Goal: Information Seeking & Learning: Learn about a topic

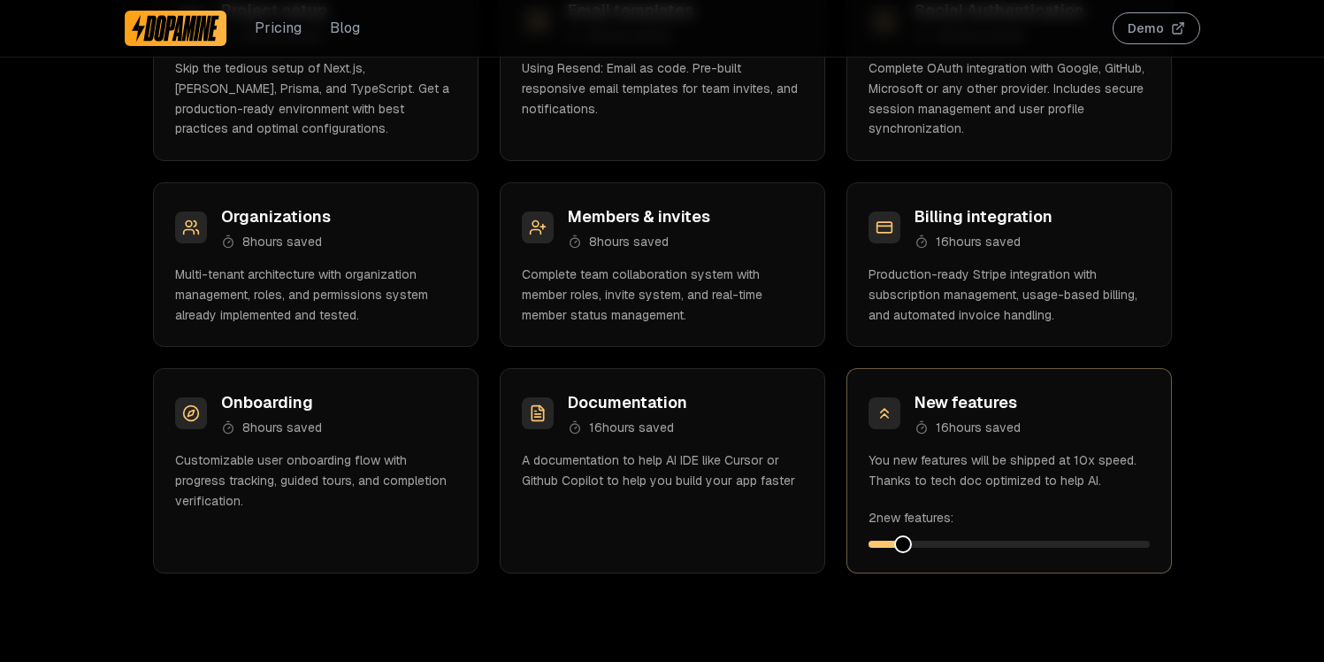
scroll to position [2955, 0]
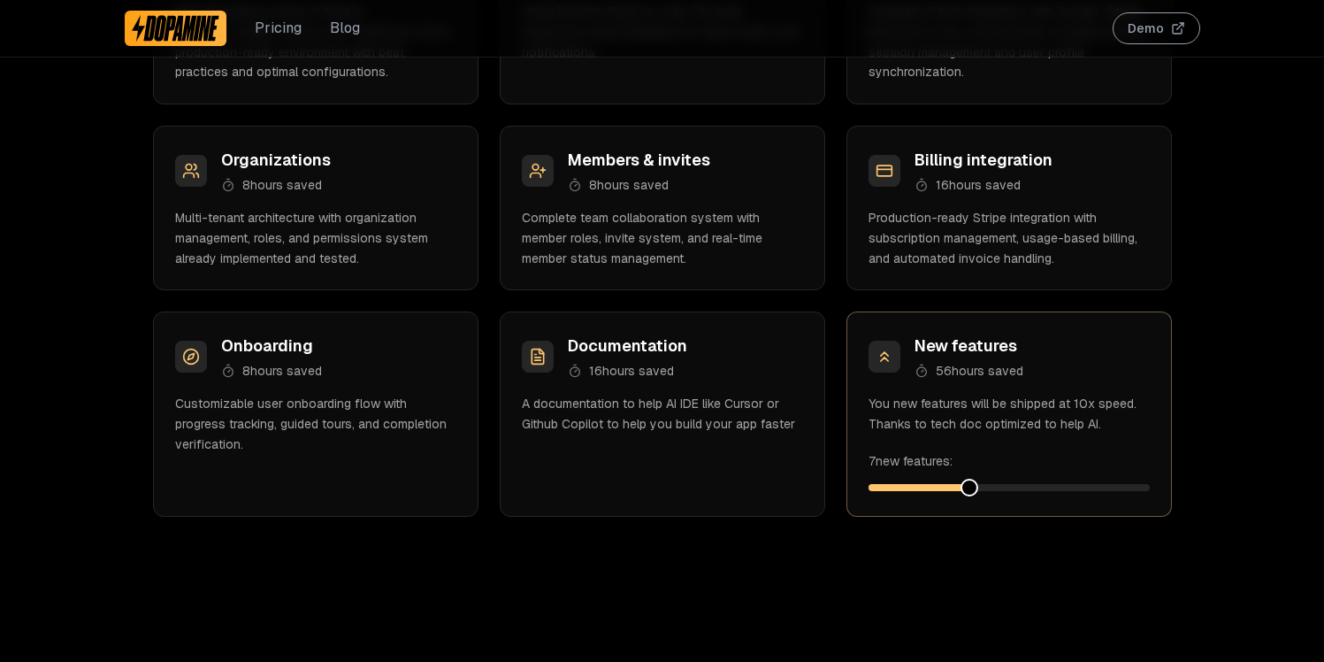
click at [967, 489] on span at bounding box center [1009, 487] width 281 height 7
click at [1013, 490] on span at bounding box center [1009, 487] width 281 height 7
click at [1150, 496] on span at bounding box center [1141, 488] width 18 height 18
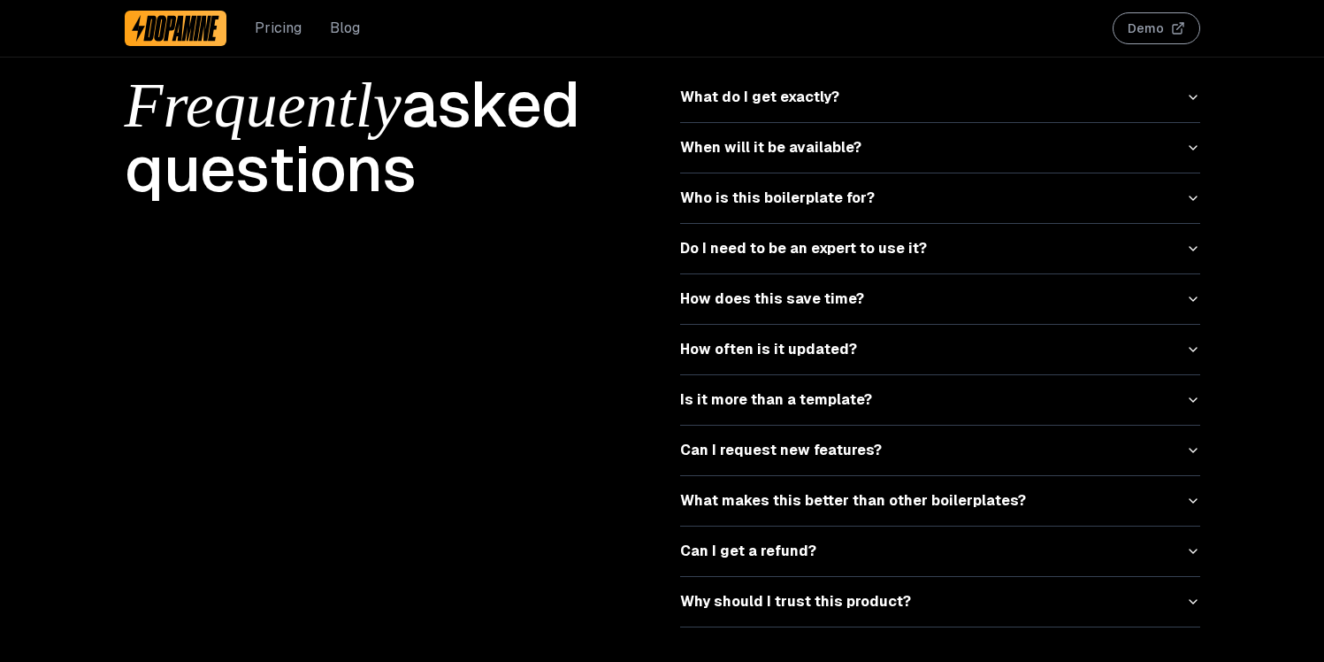
scroll to position [5629, 0]
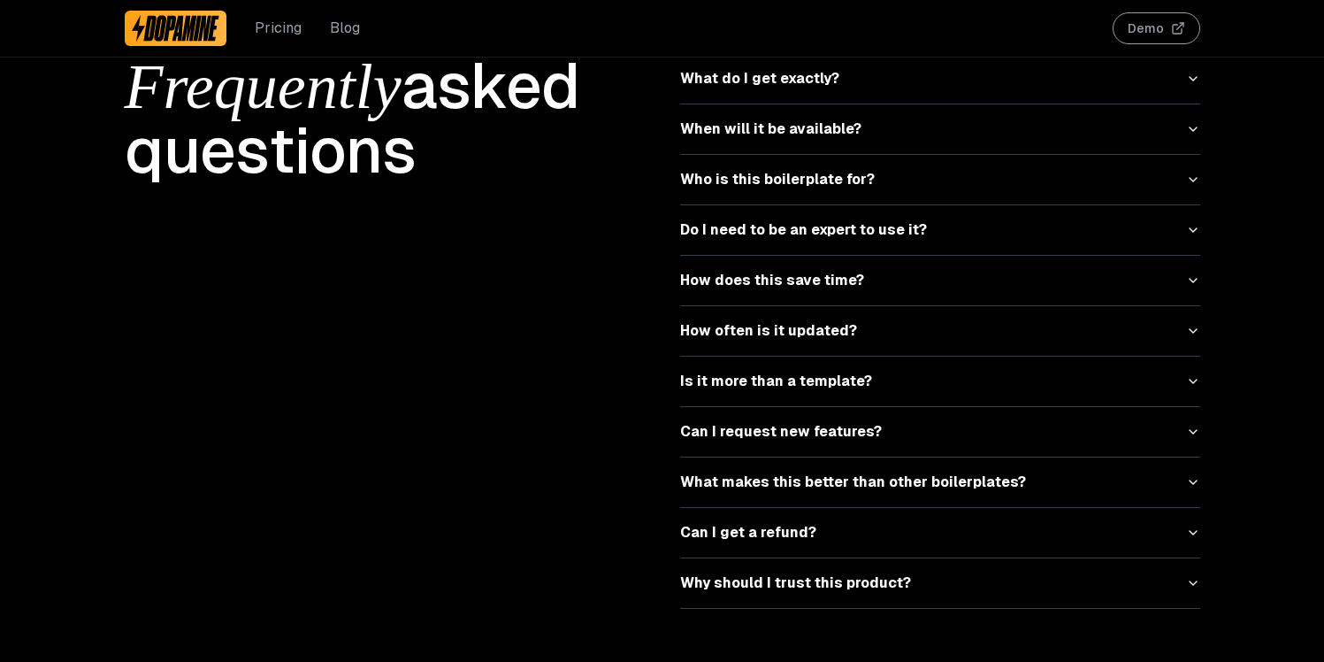
click at [1194, 474] on button "What makes this better than other boilerplates?" at bounding box center [940, 482] width 520 height 50
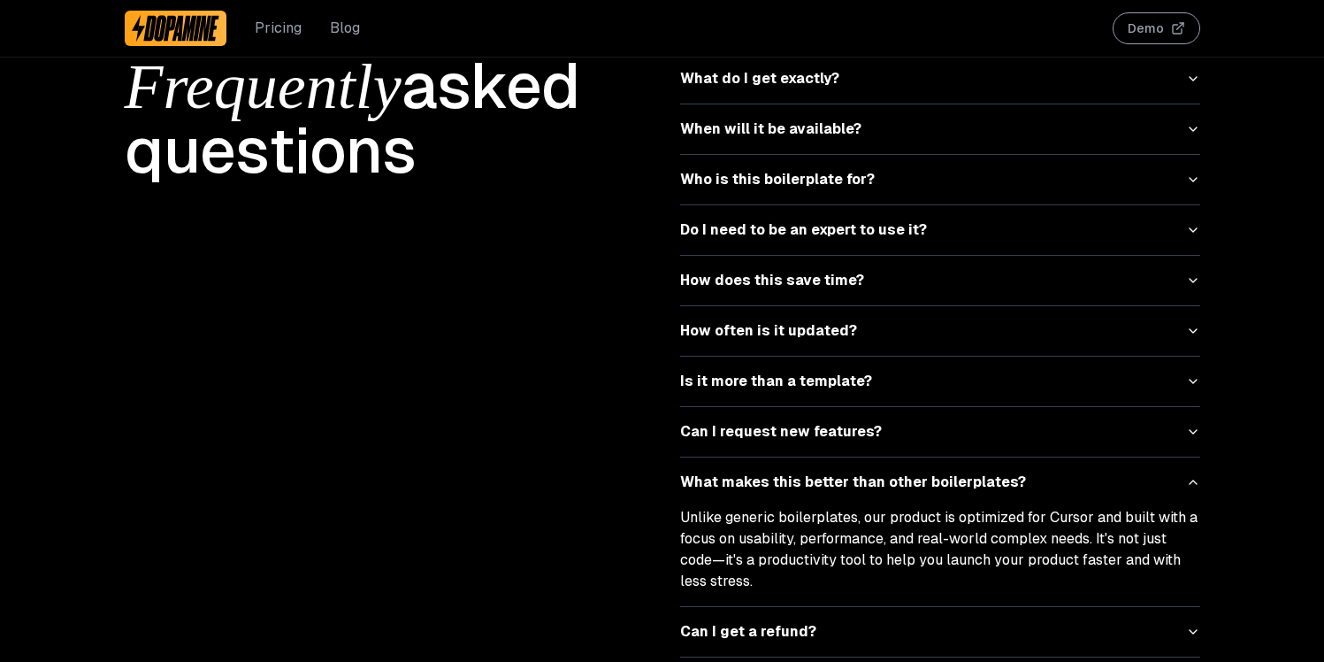
click at [1194, 473] on button "What makes this better than other boilerplates?" at bounding box center [940, 482] width 520 height 50
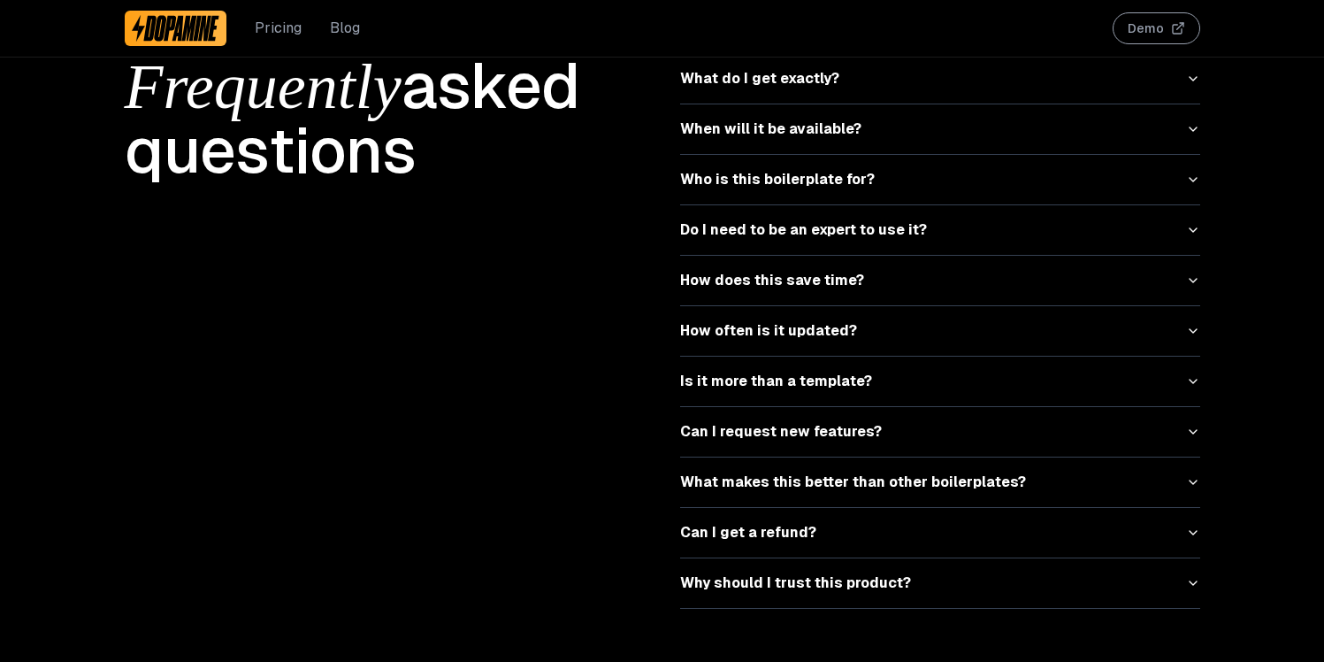
click at [1190, 531] on icon "button" at bounding box center [1193, 533] width 7 height 4
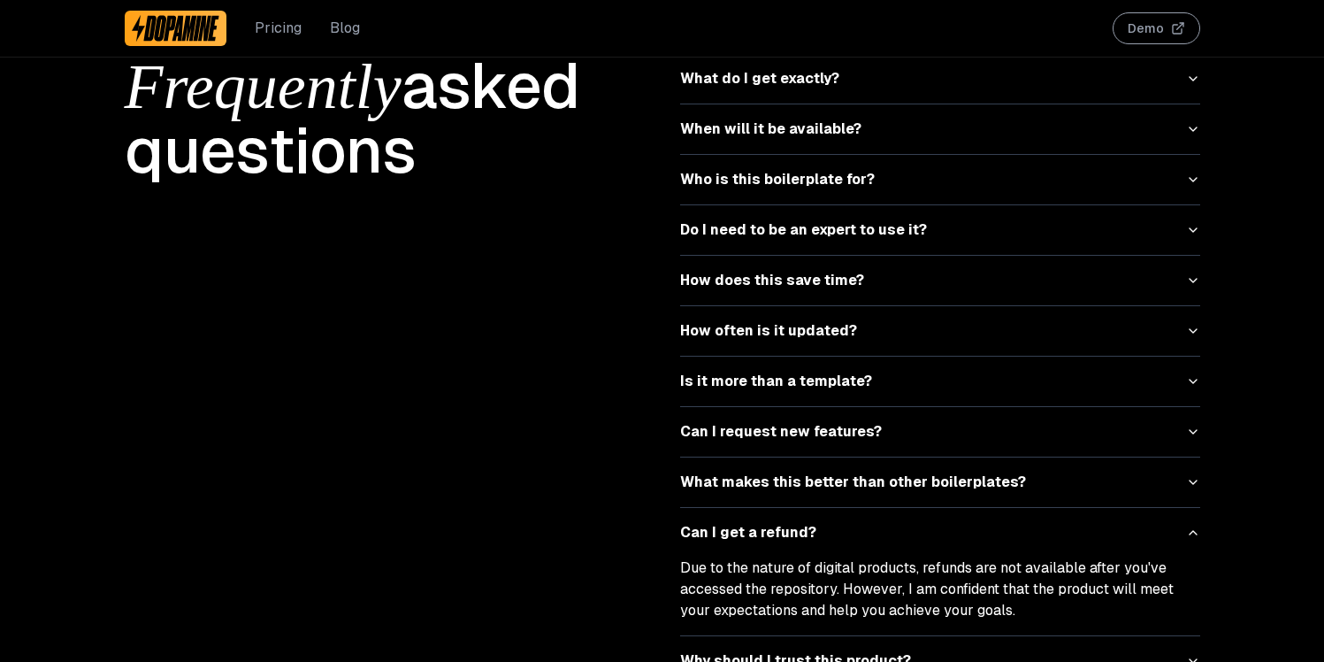
click at [1190, 525] on icon "button" at bounding box center [1193, 532] width 14 height 14
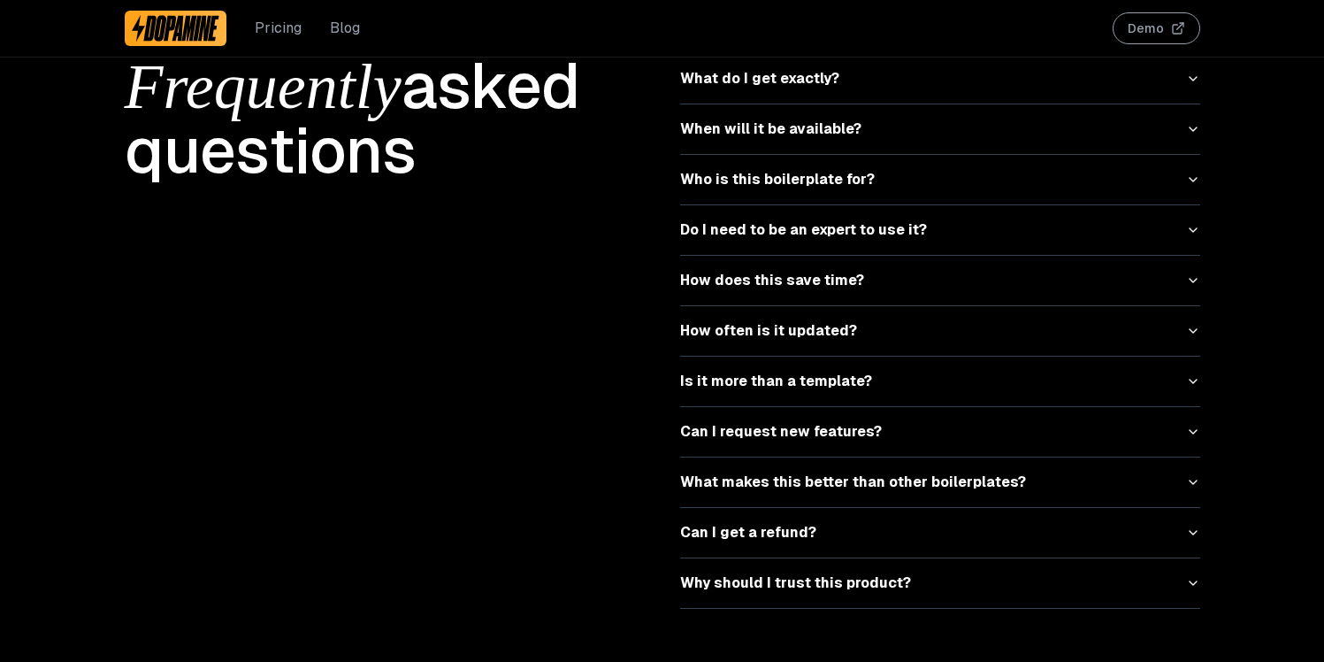
click at [1017, 569] on button "Why should I trust this product?" at bounding box center [940, 583] width 520 height 50
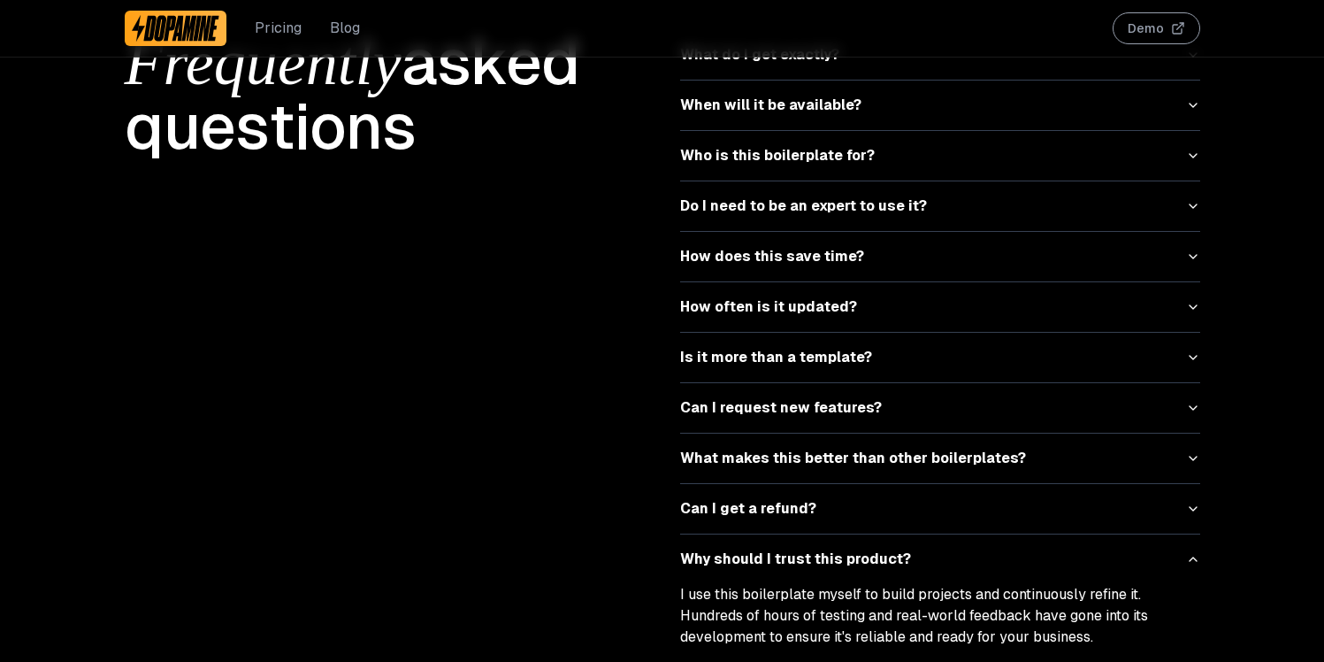
scroll to position [5658, 0]
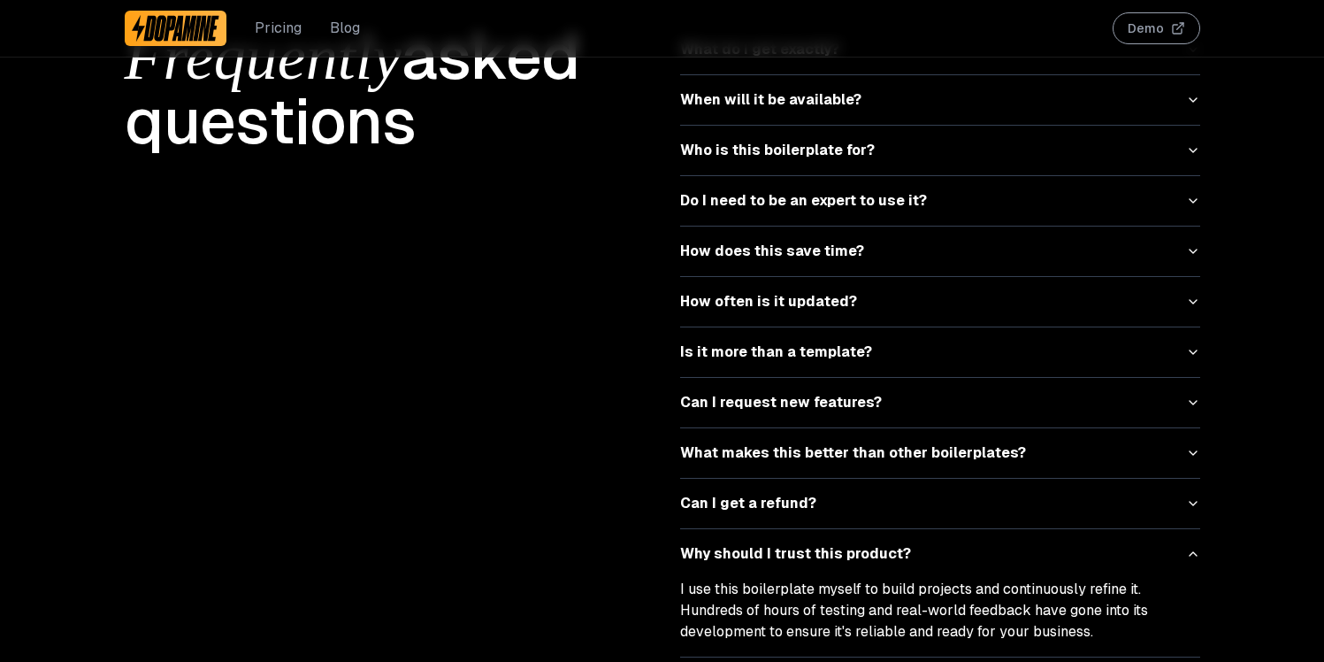
click at [1025, 545] on button "Why should I trust this product?" at bounding box center [940, 554] width 520 height 50
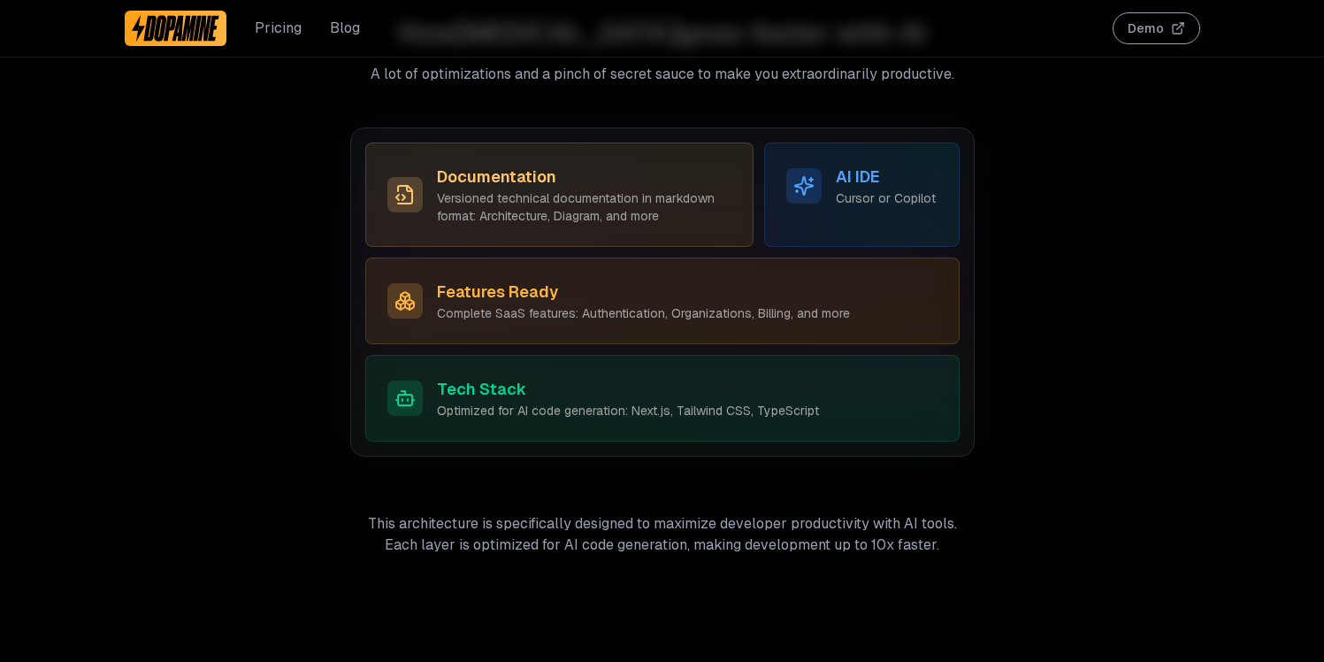
scroll to position [0, 0]
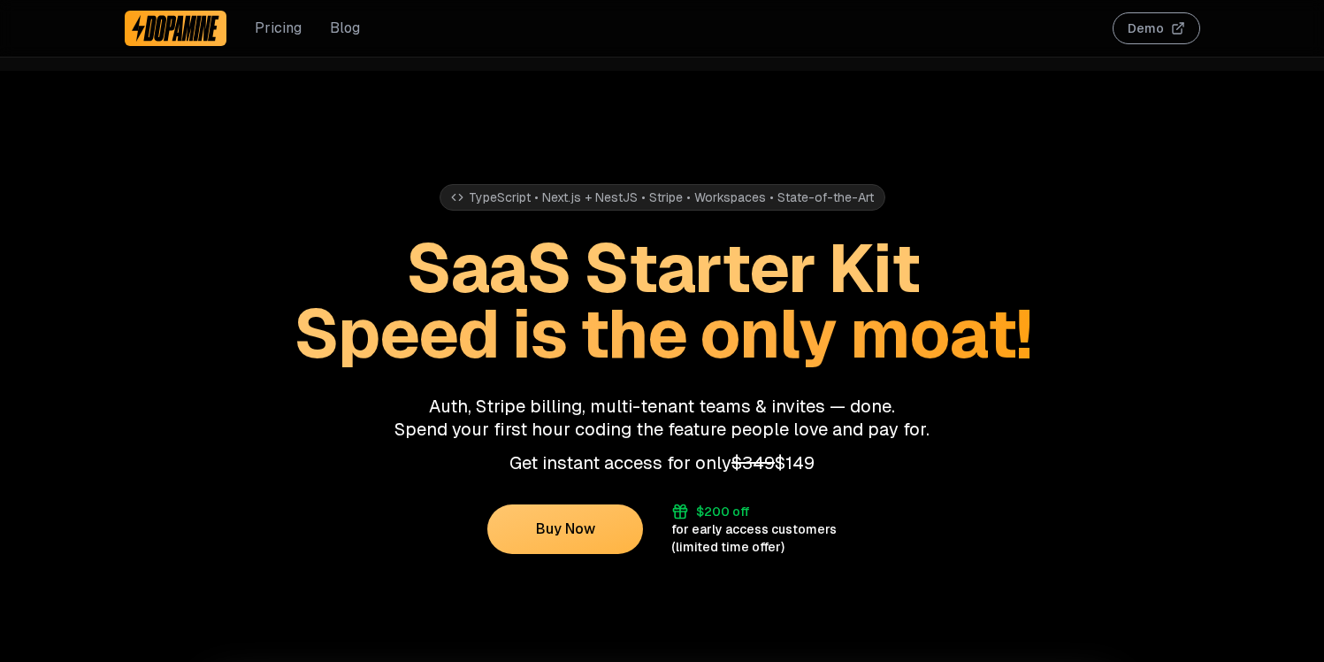
click at [342, 26] on link "Blog" at bounding box center [345, 28] width 30 height 21
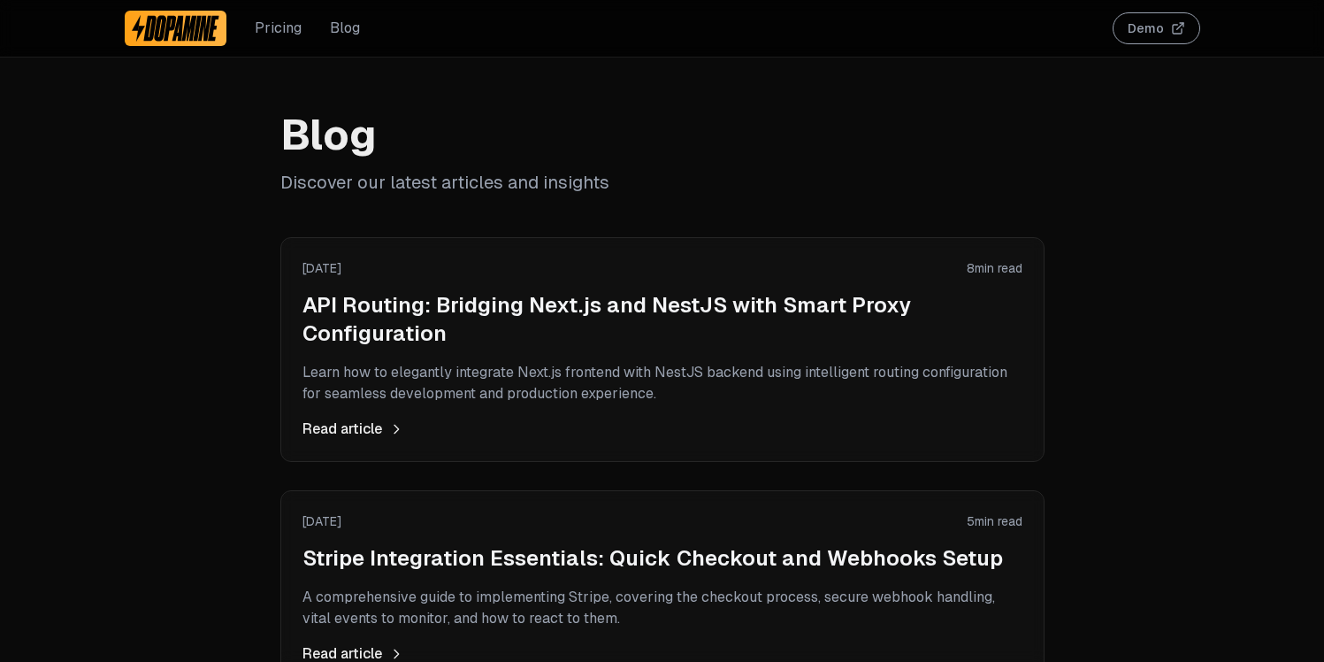
click at [1154, 27] on button "Demo" at bounding box center [1157, 28] width 88 height 32
